Goal: Book appointment/travel/reservation

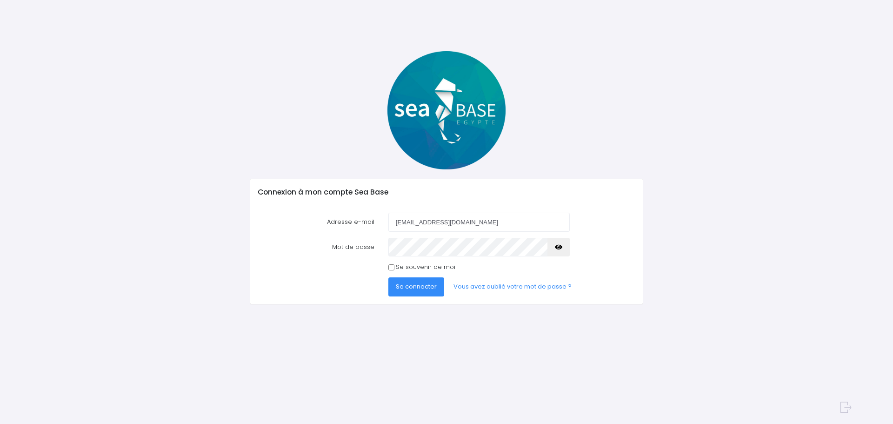
type input "vinzediver@outlook.fr"
click at [424, 286] on span "Se connecter" at bounding box center [416, 286] width 41 height 9
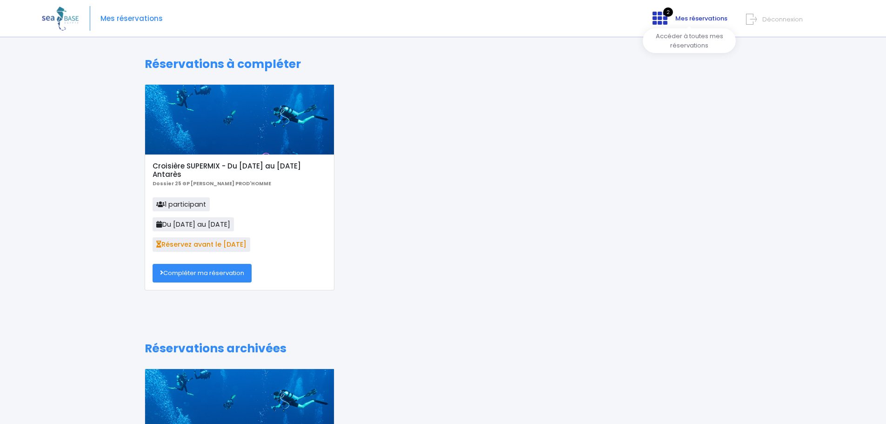
click at [692, 20] on span "Mes réservations" at bounding box center [701, 18] width 52 height 9
click at [208, 274] on link "Compléter ma réservation" at bounding box center [202, 273] width 99 height 19
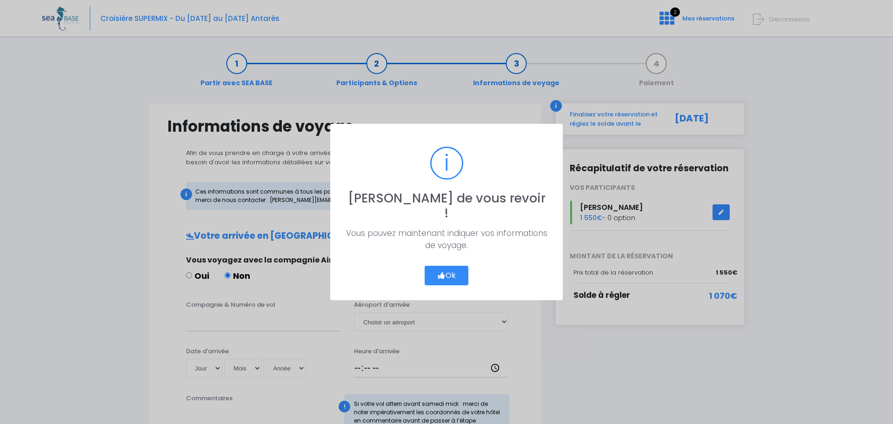
click at [446, 265] on button "Ok" at bounding box center [446, 275] width 44 height 20
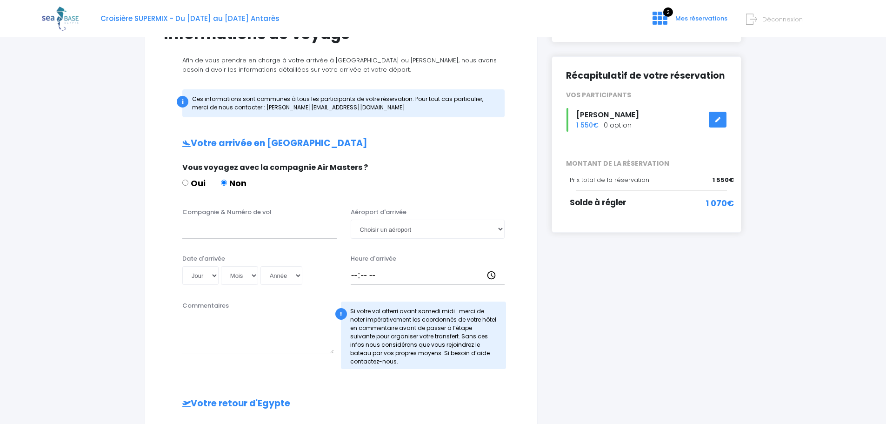
scroll to position [93, 0]
click at [213, 227] on input "Compagnie & Numéro de vol" at bounding box center [259, 228] width 154 height 19
type input "Turkish Airlines"
click at [395, 227] on select "Choisir un aéroport Hurghada Marsa Alam" at bounding box center [428, 228] width 154 height 19
select select "Hurghada"
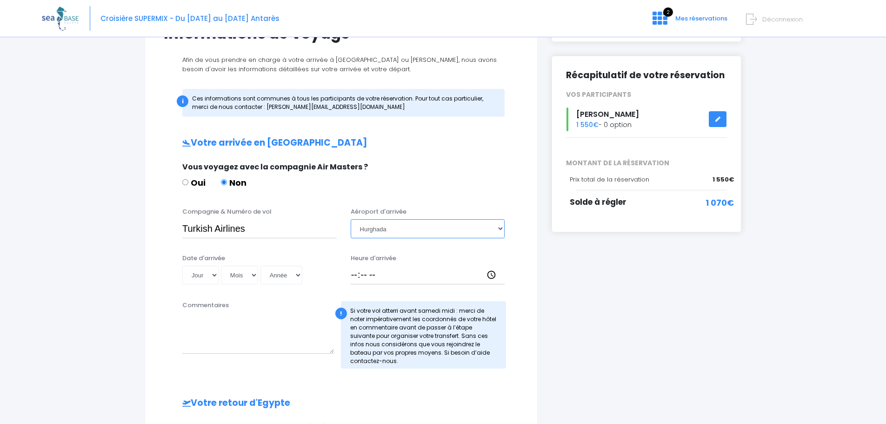
click at [351, 219] on select "Choisir un aéroport Hurghada Marsa Alam" at bounding box center [428, 228] width 154 height 19
click at [215, 276] on select "Jour 01 02 03 04 05 06 07 08 09 10 11 12 13 14 15 16 17 18 19 20 21 22 23 24 25…" at bounding box center [200, 274] width 36 height 19
select select "19"
click at [182, 265] on select "Jour 01 02 03 04 05 06 07 08 09 10 11 12 13 14 15 16 17 18 19 20 21 22 23 24 25…" at bounding box center [200, 274] width 36 height 19
click at [247, 274] on select "Mois 01 02 03 04 05 06 07 08 09 10 11 12" at bounding box center [239, 274] width 37 height 19
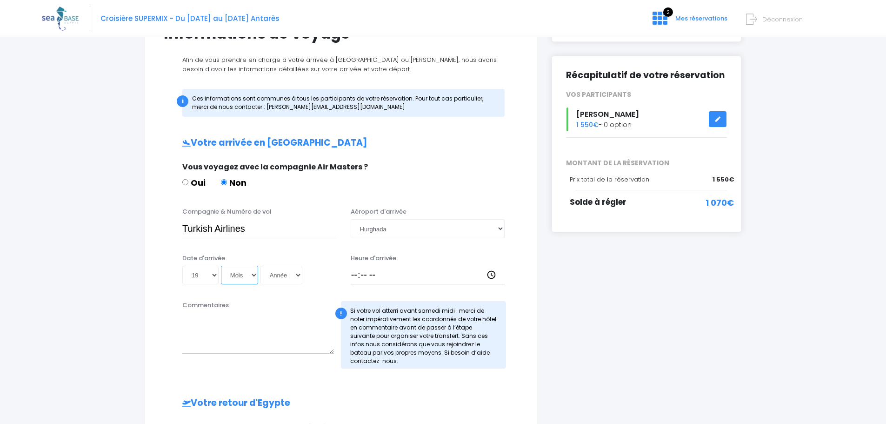
select select "11"
click at [221, 265] on select "Mois 01 02 03 04 05 06 07 08 09 10 11 12" at bounding box center [239, 274] width 37 height 19
click at [284, 274] on select "Année 2045 2044 2043 2042 2041 2040 2039 2038 2037 2036 2035 2034 2033 2032 203…" at bounding box center [281, 274] width 42 height 19
select select "2025"
click at [260, 265] on select "Année 2045 2044 2043 2042 2041 2040 2039 2038 2037 2036 2035 2034 2033 2032 203…" at bounding box center [281, 274] width 42 height 19
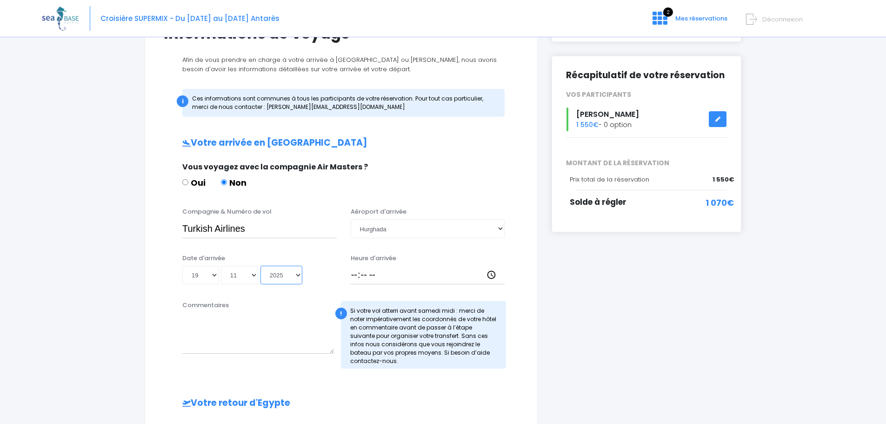
type input "2025-11-19"
click at [108, 264] on div "Partir avec SEA BASE Participants & Options Informations de voyage Paiement Inf…" at bounding box center [443, 337] width 802 height 774
click at [212, 273] on select "Jour 01 02 03 04 05 06 07 08 09 10 11 12 13 14 15 16 17 18 19 20 21 22 23 24 25…" at bounding box center [200, 274] width 36 height 19
select select "18"
click at [182, 265] on select "Jour 01 02 03 04 05 06 07 08 09 10 11 12 13 14 15 16 17 18 19 20 21 22 23 24 25…" at bounding box center [200, 274] width 36 height 19
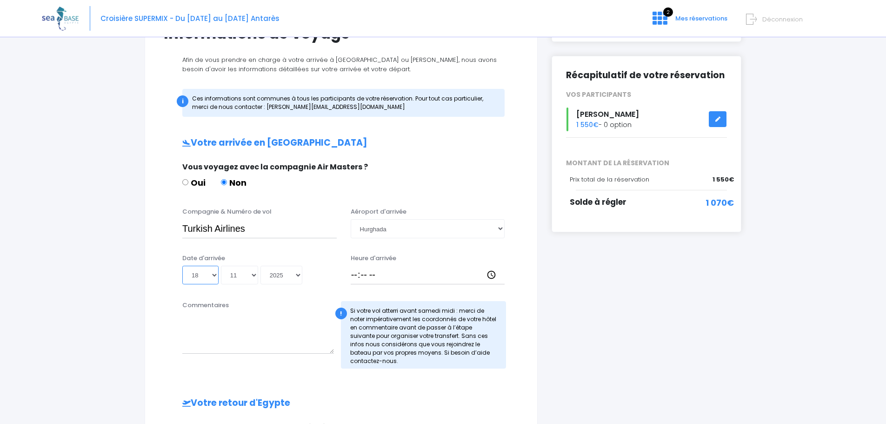
type input "2025-11-18"
click at [383, 277] on input "Heure d'arrivée" at bounding box center [428, 274] width 154 height 19
type input "04:45"
click at [258, 326] on textarea "Commentaires" at bounding box center [258, 332] width 152 height 41
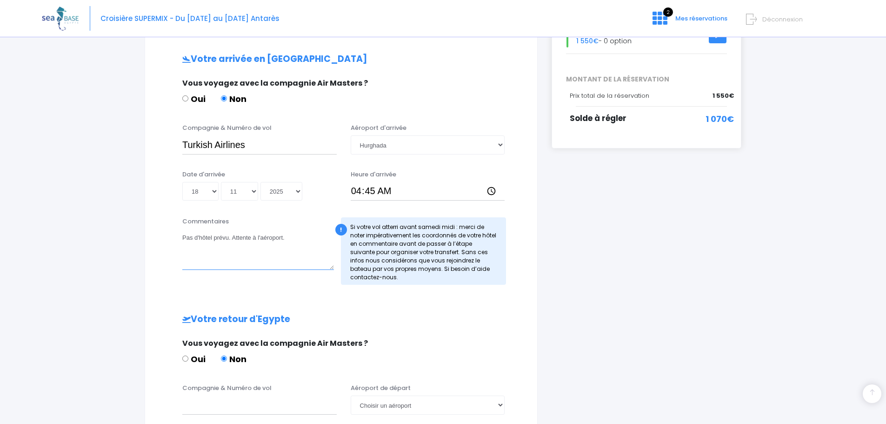
scroll to position [232, 0]
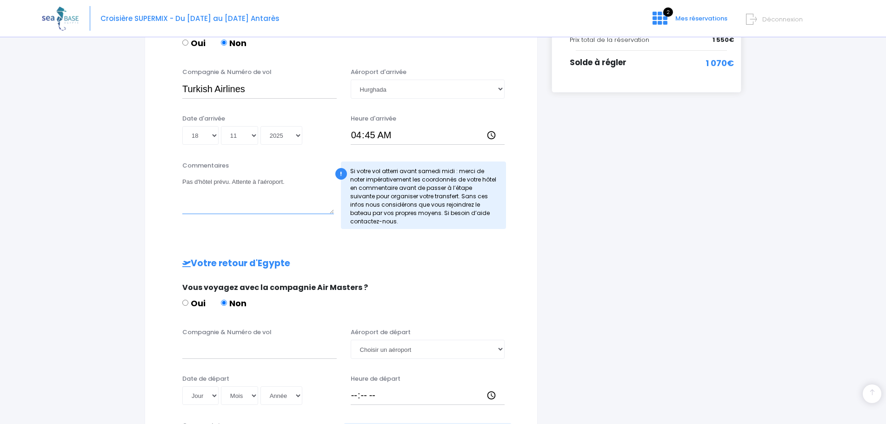
type textarea "Pas d'hôtel prévu. Attente à l'aéroport."
click at [208, 351] on input "Compagnie & Numéro de vol" at bounding box center [259, 348] width 154 height 19
click at [218, 351] on input "Turkish auirlines" at bounding box center [259, 348] width 154 height 19
type input "Turkish Airlines"
click at [374, 350] on select "Choisir un aéroport Hurghada Marsa Alam" at bounding box center [428, 348] width 154 height 19
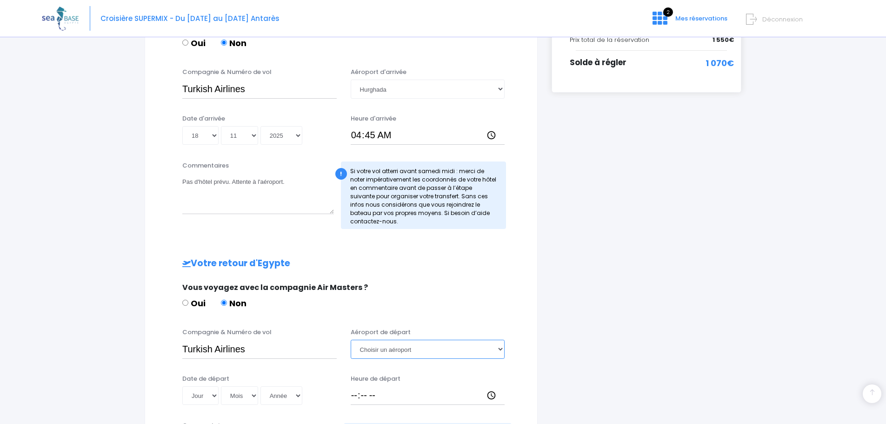
select select "Hurghada"
click at [351, 339] on select "Choisir un aéroport Hurghada Marsa Alam" at bounding box center [428, 348] width 154 height 19
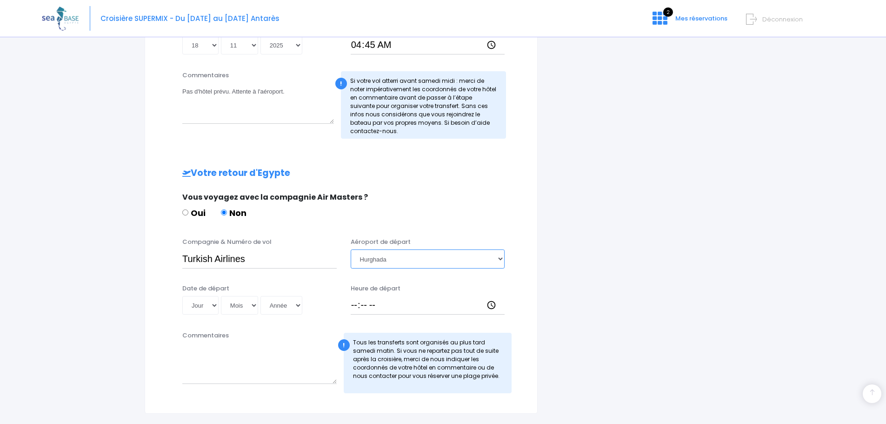
scroll to position [372, 0]
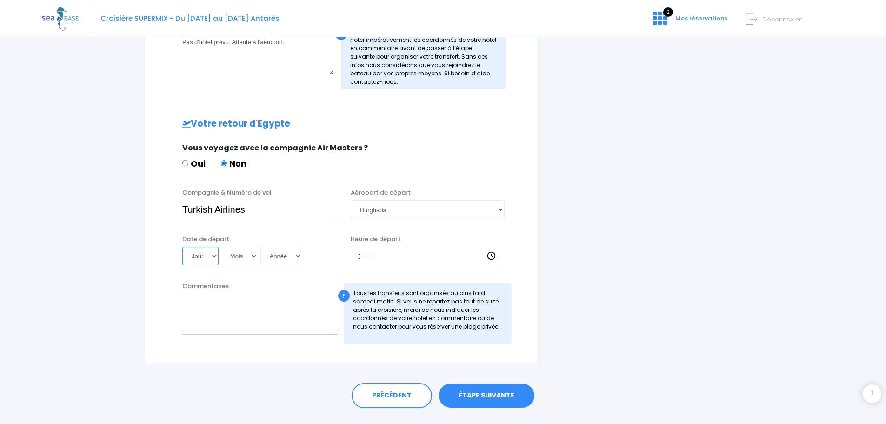
click at [211, 256] on select "Jour 01 02 03 04 05 06 07 08 09 10 11 12 13 14 15 16 17 18 19 20 21 22 23 24 25…" at bounding box center [200, 255] width 36 height 19
select select "25"
click at [182, 246] on select "Jour 01 02 03 04 05 06 07 08 09 10 11 12 13 14 15 16 17 18 19 20 21 22 23 24 25…" at bounding box center [200, 255] width 36 height 19
click at [241, 259] on select "Mois 01 02 03 04 05 06 07 08 09 10 11 12" at bounding box center [239, 255] width 37 height 19
select select "10"
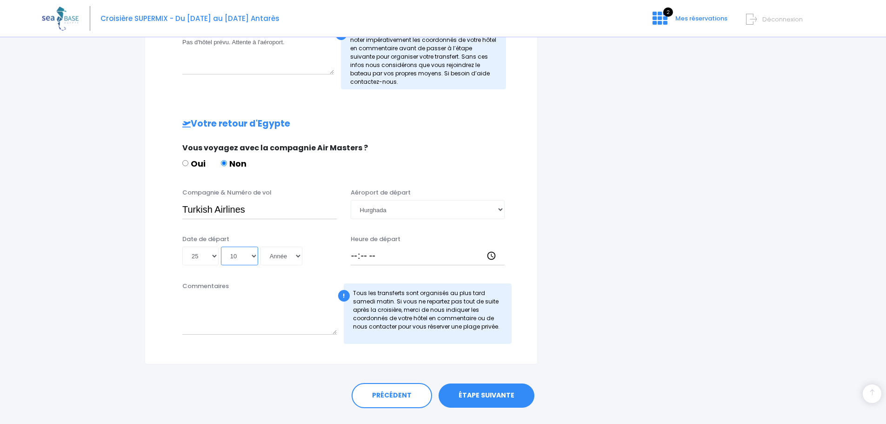
click at [221, 246] on select "Mois 01 02 03 04 05 06 07 08 09 10 11 12" at bounding box center [239, 255] width 37 height 19
click at [290, 258] on select "Année 2045 2044 2043 2042 2041 2040 2039 2038 2037 2036 2035 2034 2033 2032 203…" at bounding box center [281, 255] width 42 height 19
select select "2025"
click at [260, 246] on select "Année 2045 2044 2043 2042 2041 2040 2039 2038 2037 2036 2035 2034 2033 2032 203…" at bounding box center [281, 255] width 42 height 19
type input "2025-10-25"
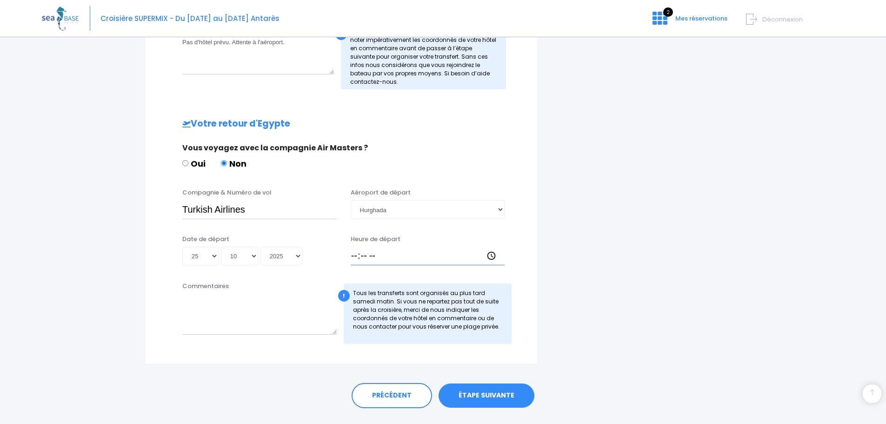
click at [365, 259] on input "Heure de départ" at bounding box center [428, 255] width 154 height 19
click at [351, 258] on input "Heure de départ" at bounding box center [428, 255] width 154 height 19
click at [354, 255] on input "Heure de départ" at bounding box center [428, 255] width 154 height 19
type input "05:40"
click at [357, 349] on div "Commentaires ! Tous les transferts sont organisés au plus tard samedi matin. Si…" at bounding box center [341, 315] width 369 height 68
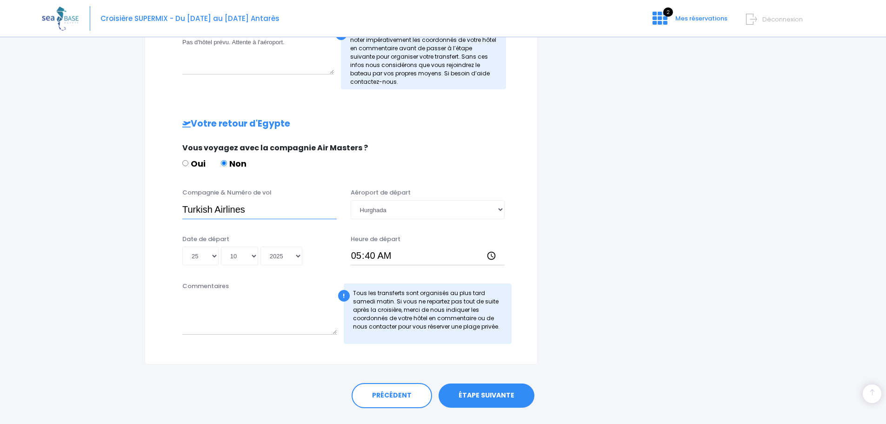
click at [275, 212] on input "Turkish Airlines" at bounding box center [259, 209] width 154 height 19
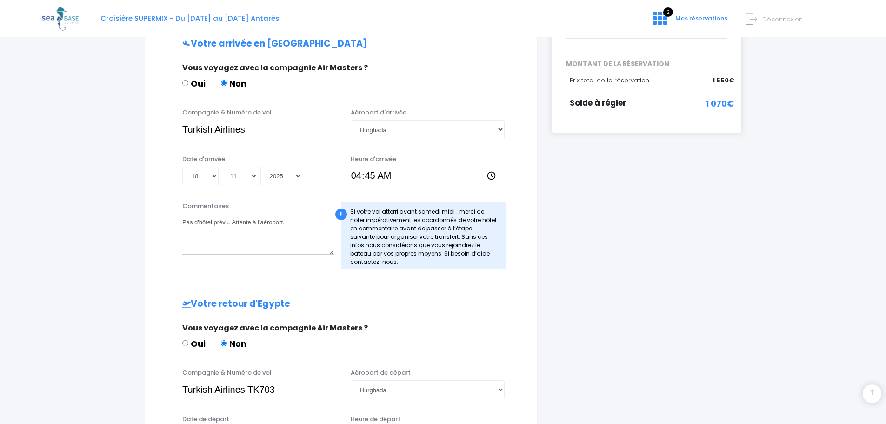
scroll to position [139, 0]
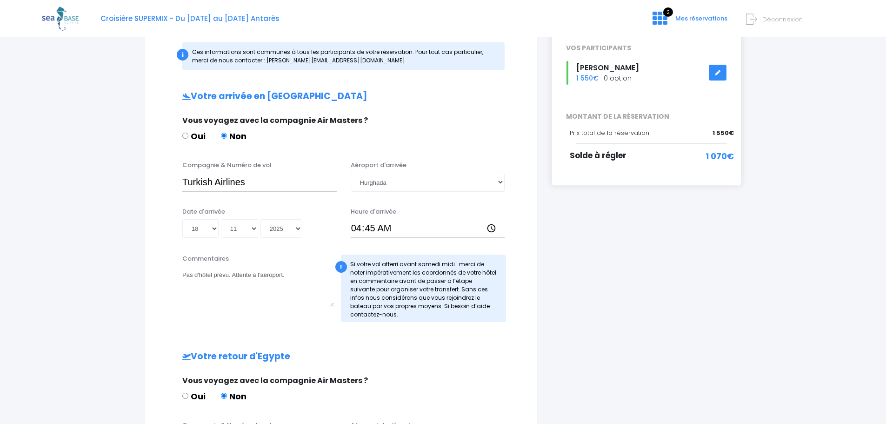
type input "Turkish Airlines TK703"
click at [269, 185] on input "Turkish Airlines" at bounding box center [259, 181] width 154 height 19
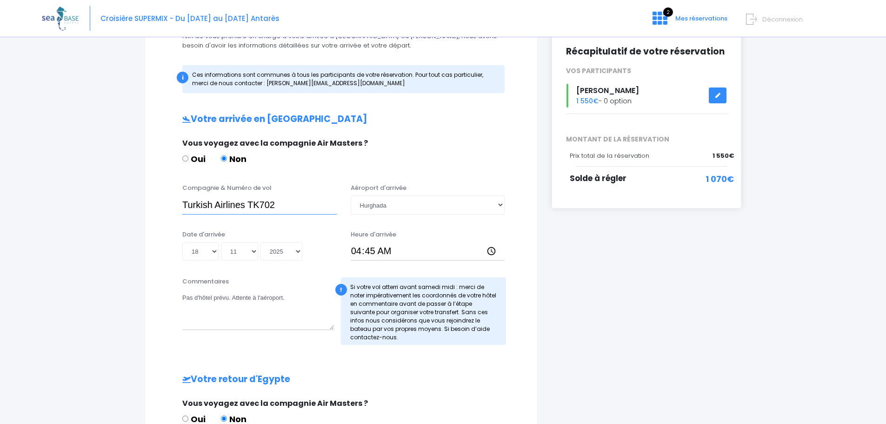
scroll to position [114, 0]
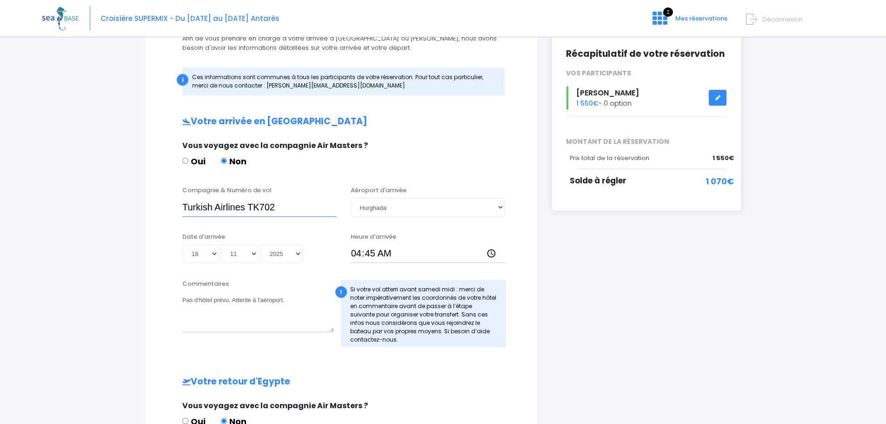
type input "Turkish Airlines TK702"
click at [297, 300] on textarea "Pas d'hôtel prévu. Attente à l'aéroport." at bounding box center [258, 311] width 152 height 41
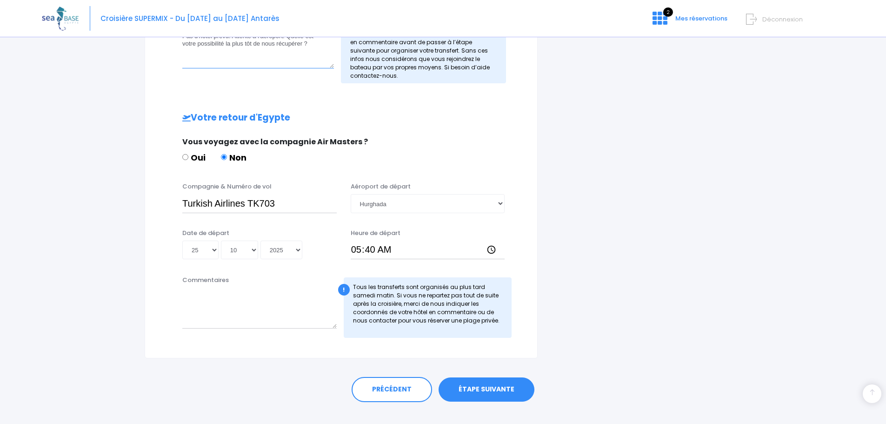
scroll to position [393, 0]
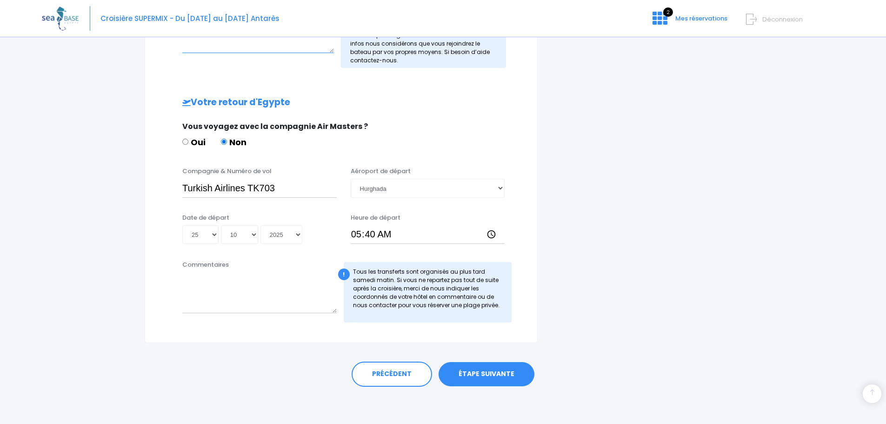
type textarea "Pas d'hôtel prévu. Attente à l'aéroport. Quelle est votre possibilité la plus t…"
click at [497, 375] on link "ÉTAPE SUIVANTE" at bounding box center [486, 374] width 96 height 24
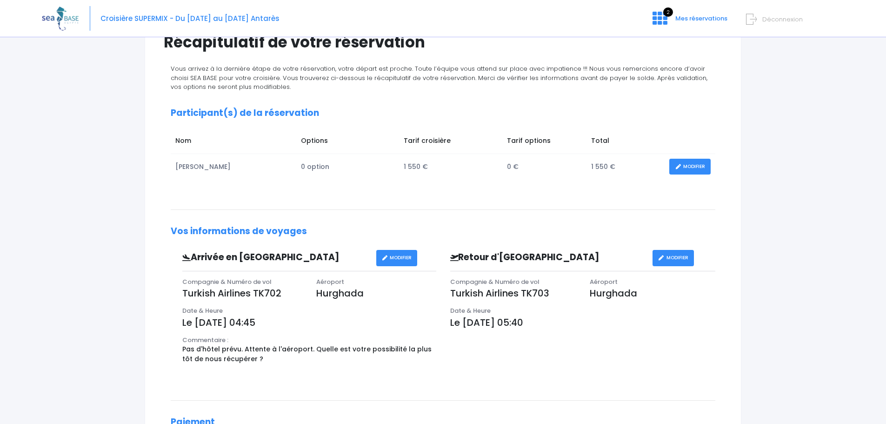
scroll to position [93, 0]
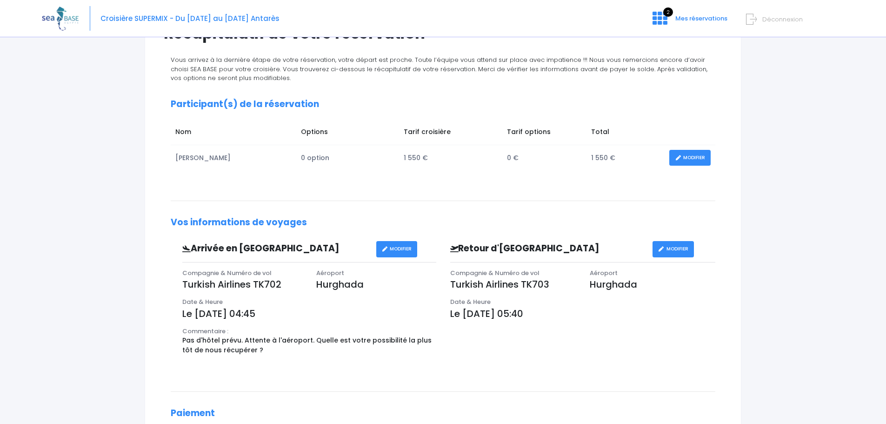
click at [393, 251] on link "MODIFIER" at bounding box center [396, 249] width 41 height 16
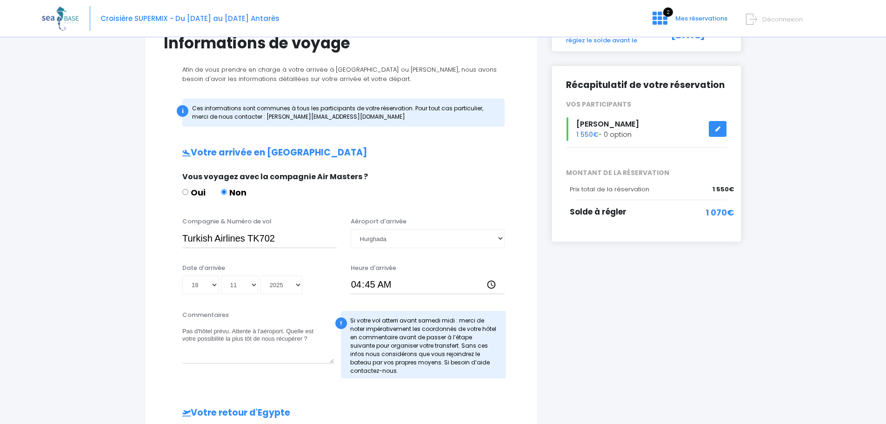
scroll to position [93, 0]
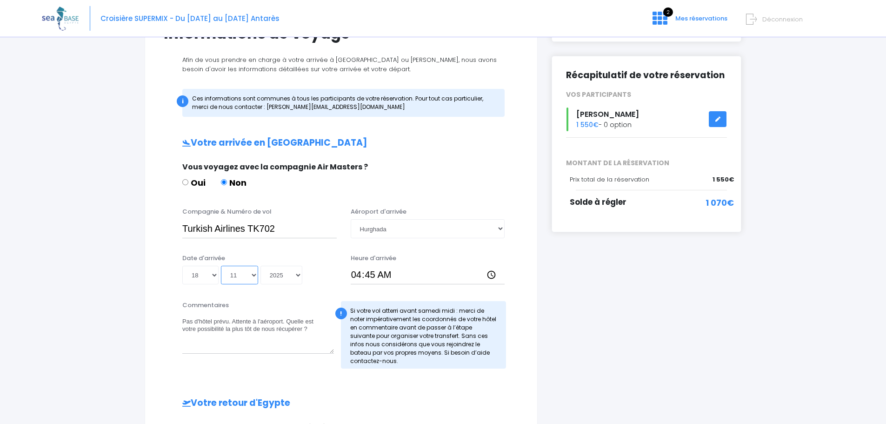
click at [252, 275] on select "Mois 01 02 03 04 05 06 07 08 09 10 11 12" at bounding box center [239, 274] width 37 height 19
select select "10"
click at [221, 265] on select "Mois 01 02 03 04 05 06 07 08 09 10 11 12" at bounding box center [239, 274] width 37 height 19
type input "2025-10-18"
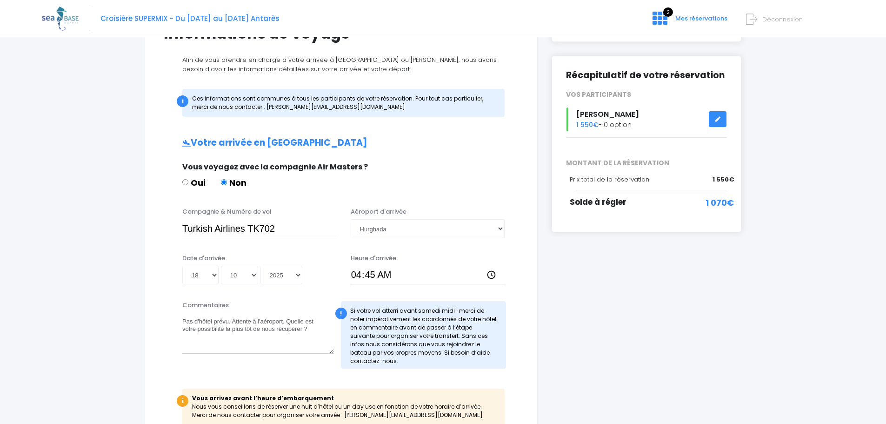
click at [117, 324] on div "Partir avec SEA BASE Participants & Options Informations de voyage Paiement Inf…" at bounding box center [443, 362] width 802 height 824
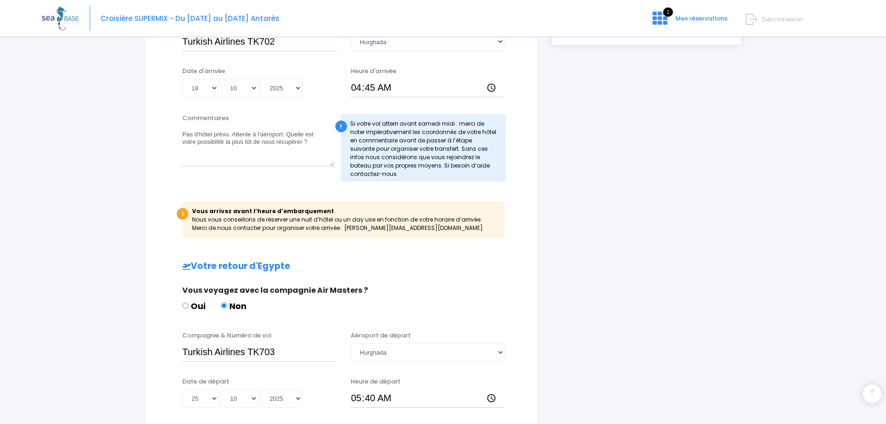
scroll to position [211, 0]
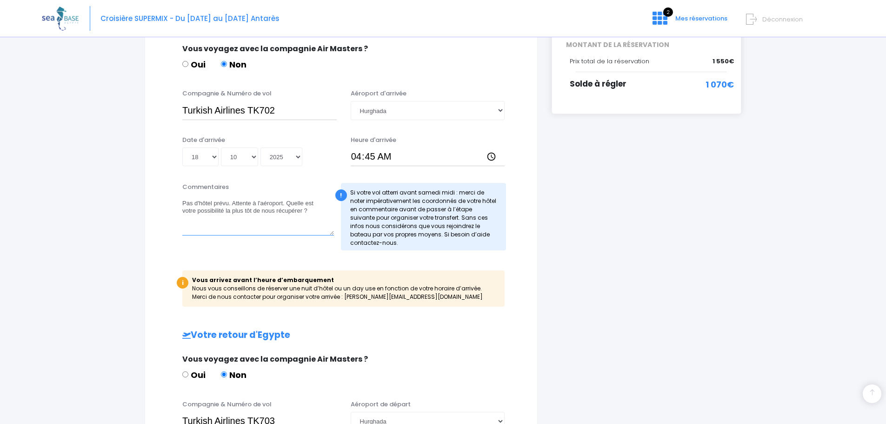
click at [232, 205] on textarea "Pas d'hôtel prévu. Attente à l'aéroport. Quelle est votre possibilité la plus t…" at bounding box center [258, 214] width 152 height 41
click at [255, 212] on textarea "Pas d'hôtel prévu. Attente à l'aéroport. Quelle est votre possibilité la plus t…" at bounding box center [258, 214] width 152 height 41
click at [243, 219] on textarea "Pas d'hôtel prévu. Attente à l'aéroport. Quelle est votre possibilité la plus t…" at bounding box center [258, 214] width 152 height 41
click at [210, 211] on textarea "Pas d'hôtel prévu. Attente à l'aéroport. Quelle est votre possibilité la plus t…" at bounding box center [258, 214] width 152 height 41
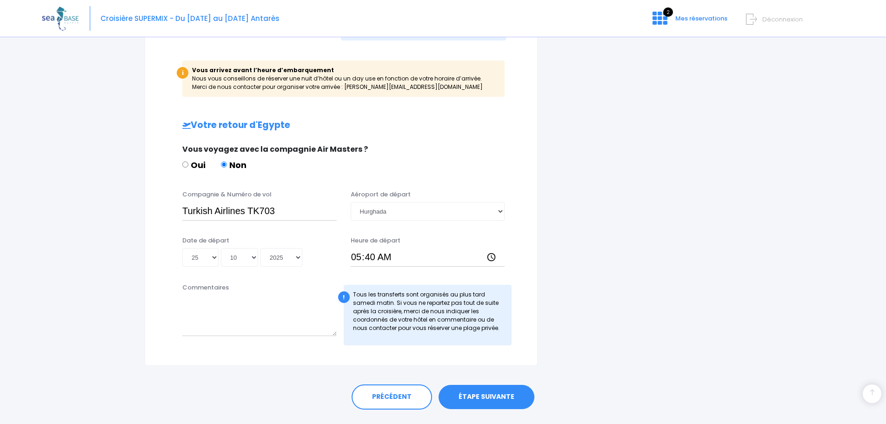
scroll to position [444, 0]
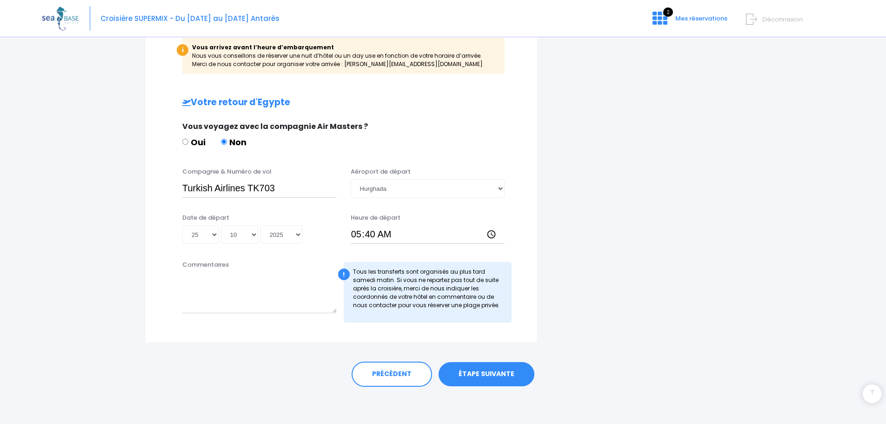
type textarea "Pas d'hôtel prévu. Nous avions prévu d'attendre à l'aéroport... Quelle est votr…"
click at [502, 371] on link "ÉTAPE SUIVANTE" at bounding box center [486, 374] width 96 height 24
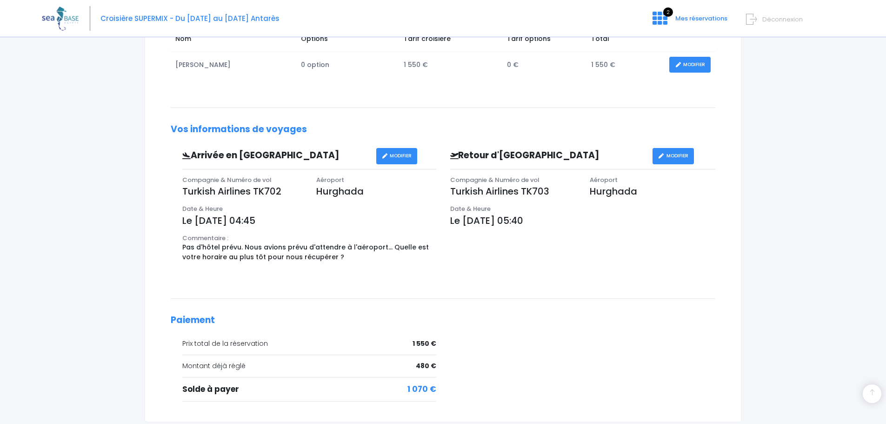
scroll to position [265, 0]
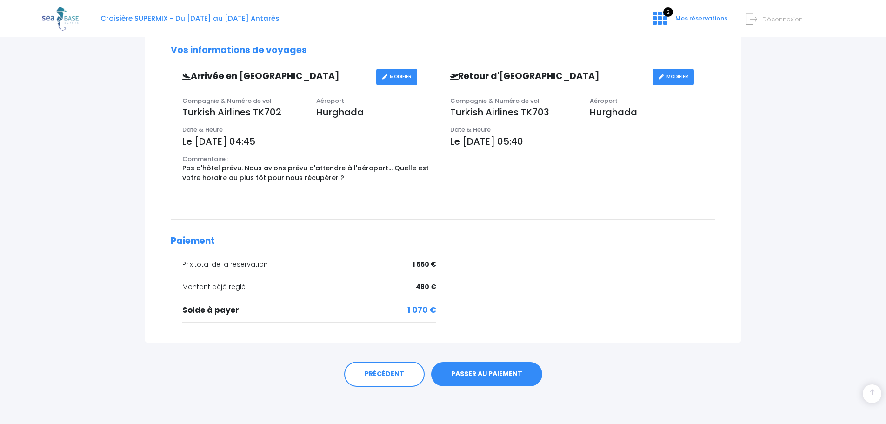
click at [474, 378] on link "PASSER AU PAIEMENT" at bounding box center [486, 374] width 111 height 24
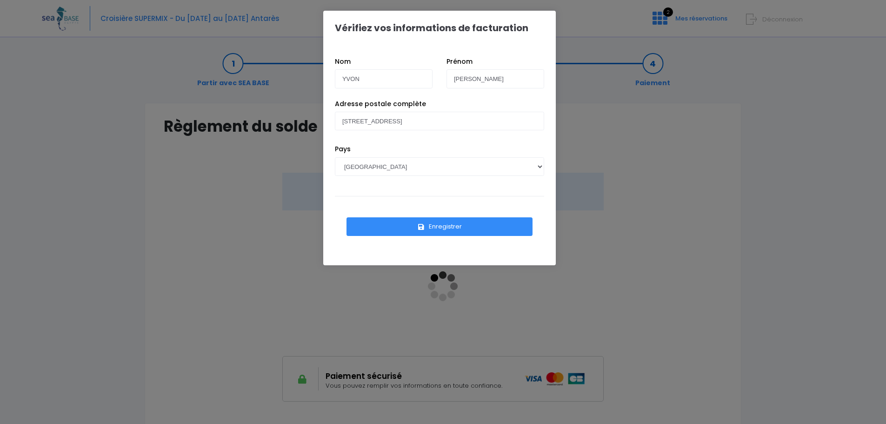
click at [430, 226] on button "Enregistrer" at bounding box center [439, 226] width 186 height 19
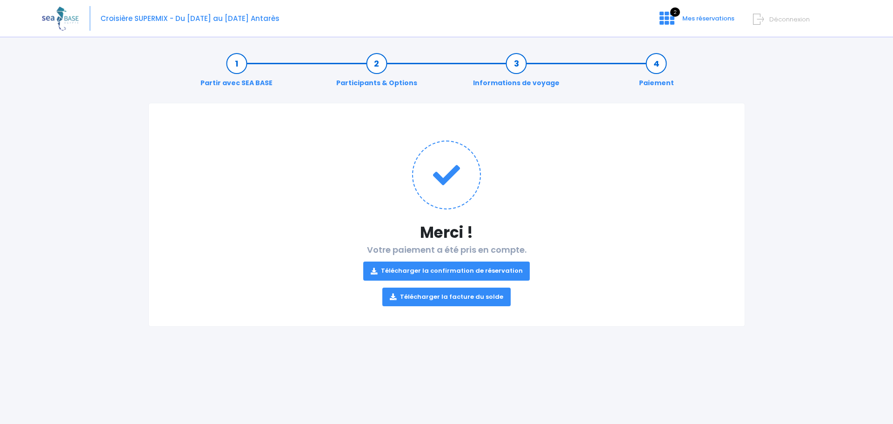
click at [470, 270] on link "Télécharger la confirmation de réservation" at bounding box center [446, 270] width 167 height 19
click at [772, 88] on div "Partir avec SEA BASE Participants & Options Informations de voyage Paiement Mer…" at bounding box center [446, 233] width 809 height 380
click at [774, 20] on span "Déconnexion" at bounding box center [789, 19] width 40 height 9
